Goal: Transaction & Acquisition: Purchase product/service

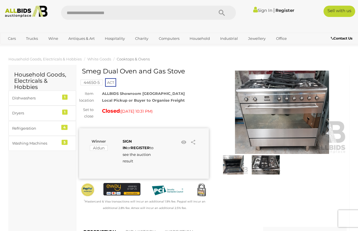
click at [310, 111] on img at bounding box center [282, 113] width 130 height 84
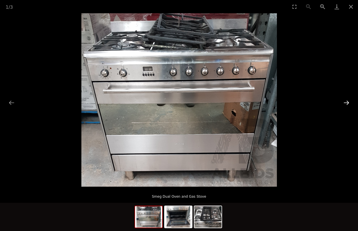
click at [348, 100] on button "Next slide" at bounding box center [346, 102] width 12 height 11
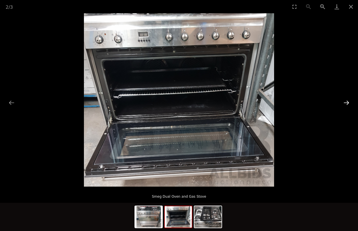
click at [348, 100] on button "Next slide" at bounding box center [346, 102] width 12 height 11
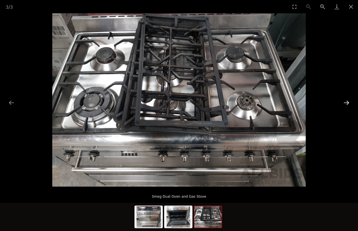
click at [348, 100] on button "Next slide" at bounding box center [346, 102] width 12 height 11
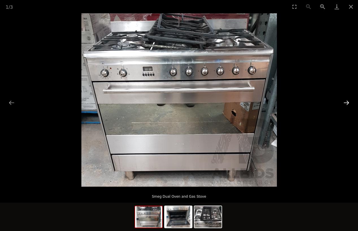
click at [348, 100] on button "Next slide" at bounding box center [346, 102] width 12 height 11
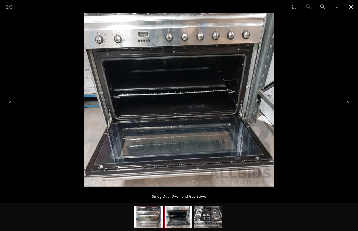
click at [352, 8] on button "Close gallery" at bounding box center [351, 6] width 14 height 13
